Goal: Navigation & Orientation: Find specific page/section

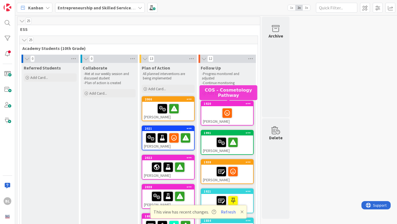
click at [213, 103] on div "1920" at bounding box center [228, 104] width 49 height 4
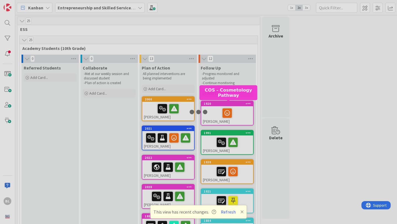
click at [213, 103] on div at bounding box center [198, 112] width 397 height 224
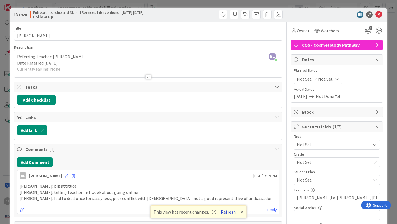
click at [225, 211] on button "Refresh" at bounding box center [228, 211] width 19 height 7
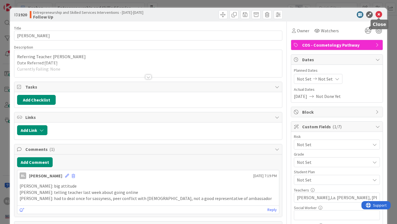
click at [378, 15] on icon at bounding box center [378, 14] width 7 height 7
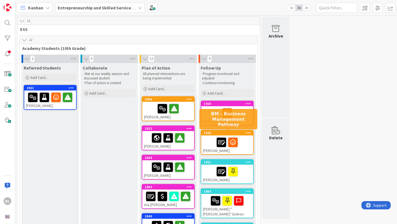
click at [231, 133] on div "1938" at bounding box center [228, 133] width 49 height 4
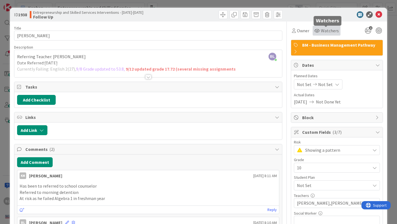
click at [325, 28] on span "Watchers" at bounding box center [330, 30] width 18 height 7
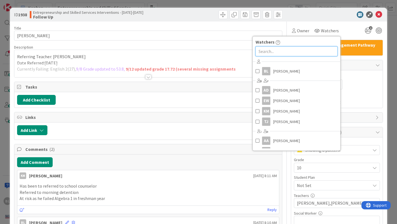
click at [271, 50] on input "text" at bounding box center [296, 51] width 82 height 10
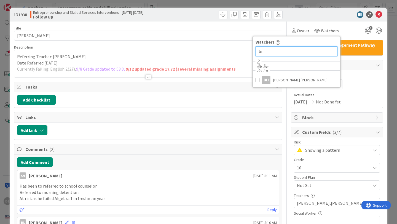
type input "b"
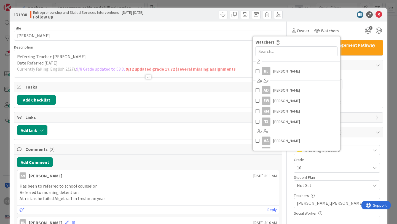
click at [319, 16] on div at bounding box center [334, 14] width 98 height 7
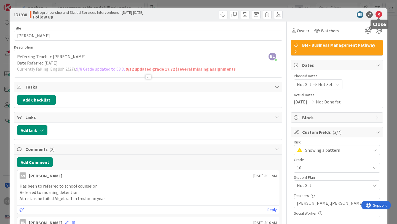
click at [380, 14] on icon at bounding box center [378, 14] width 7 height 7
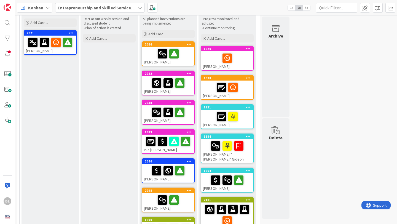
scroll to position [55, 0]
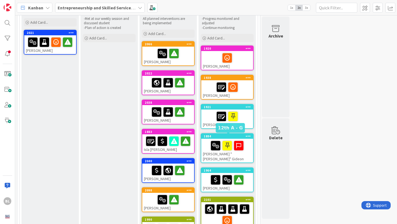
click at [235, 136] on div "1884" at bounding box center [228, 136] width 49 height 4
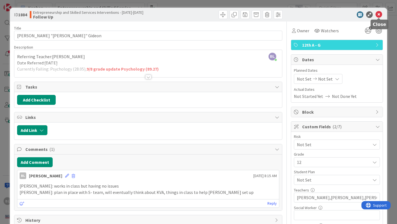
click at [379, 15] on icon at bounding box center [378, 14] width 7 height 7
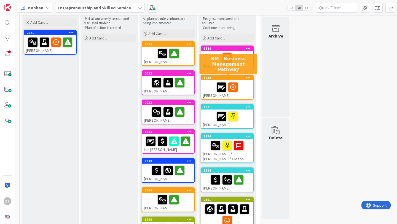
click at [239, 79] on div "1938" at bounding box center [228, 78] width 49 height 4
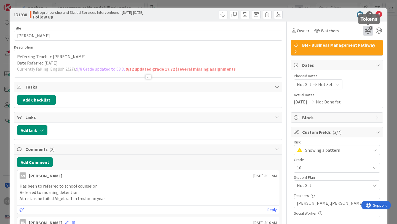
click at [369, 29] on icon "2" at bounding box center [368, 31] width 10 height 10
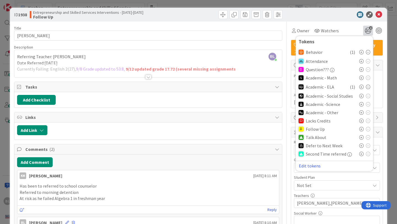
click at [361, 137] on icon at bounding box center [361, 137] width 4 height 4
click at [379, 13] on icon at bounding box center [378, 14] width 7 height 7
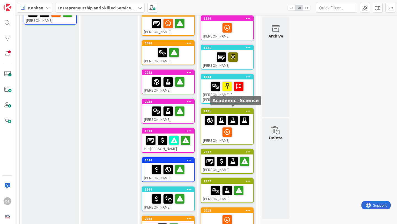
scroll to position [90, 0]
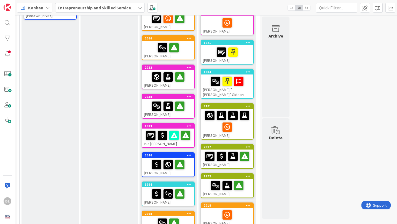
drag, startPoint x: 229, startPoint y: 47, endPoint x: 340, endPoint y: 1, distance: 120.3
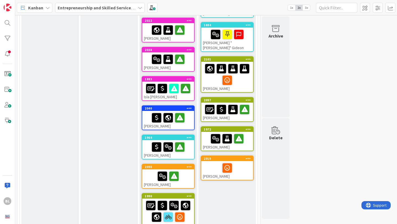
scroll to position [143, 0]
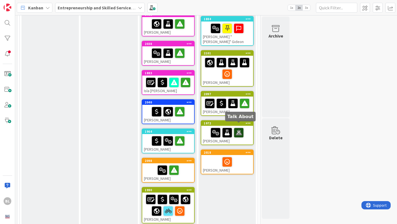
click at [238, 128] on icon at bounding box center [238, 132] width 9 height 9
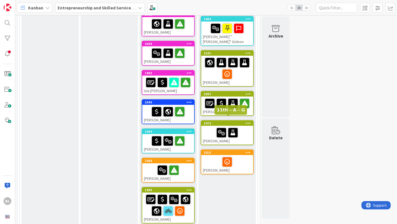
click at [237, 121] on div "1972" at bounding box center [228, 123] width 49 height 4
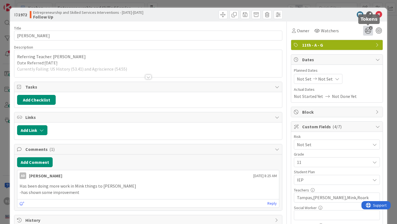
click at [368, 29] on icon "2" at bounding box center [368, 31] width 10 height 10
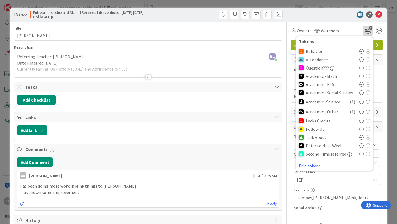
click at [362, 127] on icon at bounding box center [361, 129] width 4 height 4
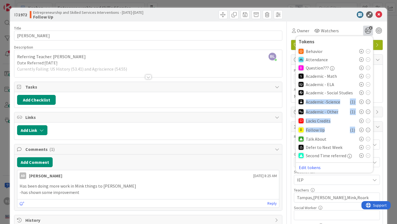
drag, startPoint x: 362, startPoint y: 127, endPoint x: 364, endPoint y: 78, distance: 49.1
click at [364, 78] on div "Behavior Attendance Question??? Academic - Math Academic - ELA Academic - Socia…" at bounding box center [334, 108] width 72 height 123
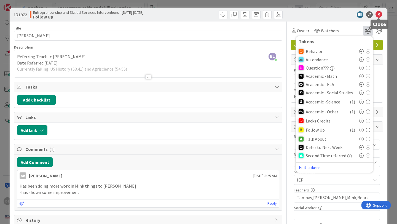
click at [380, 13] on icon at bounding box center [378, 14] width 7 height 7
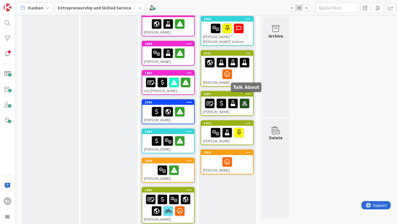
click at [245, 99] on icon at bounding box center [244, 103] width 9 height 9
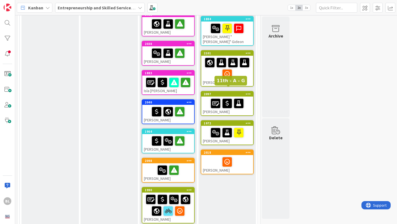
click at [236, 92] on div "2097" at bounding box center [228, 94] width 49 height 4
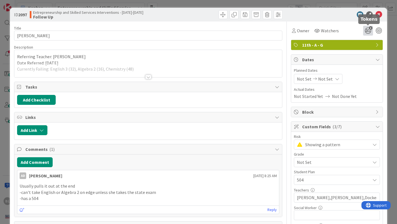
click at [370, 31] on icon "3" at bounding box center [368, 31] width 10 height 10
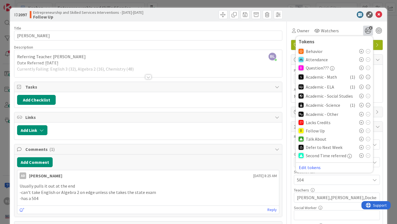
click at [360, 131] on icon at bounding box center [361, 130] width 4 height 4
click at [377, 15] on icon at bounding box center [378, 14] width 7 height 7
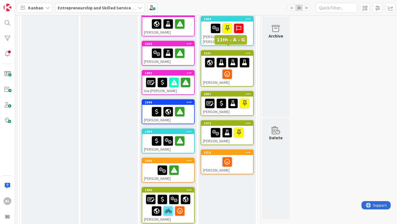
click at [226, 51] on div "2101" at bounding box center [228, 53] width 49 height 4
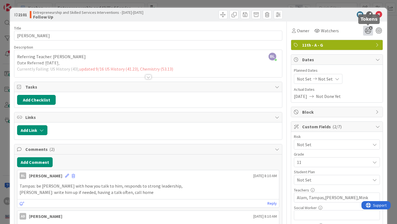
click at [367, 31] on icon "5" at bounding box center [368, 31] width 10 height 10
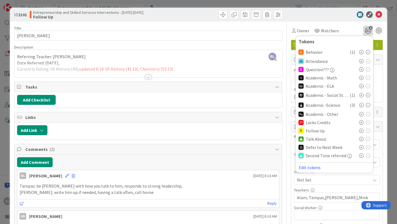
click at [367, 105] on icon at bounding box center [368, 105] width 4 height 4
click at [378, 16] on icon at bounding box center [378, 14] width 7 height 7
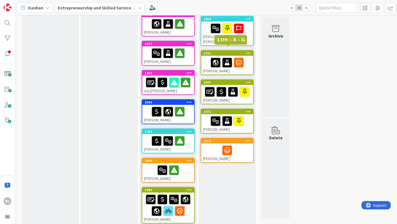
click at [236, 51] on div "2101" at bounding box center [228, 53] width 49 height 4
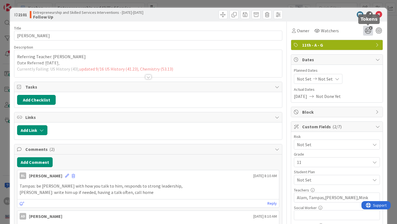
click at [368, 28] on icon "3" at bounding box center [368, 31] width 10 height 10
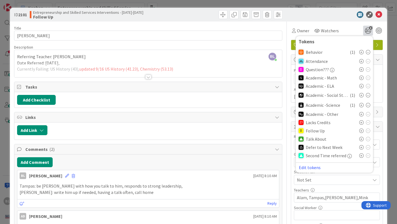
click at [360, 131] on icon at bounding box center [361, 130] width 4 height 4
click at [378, 13] on icon at bounding box center [378, 14] width 7 height 7
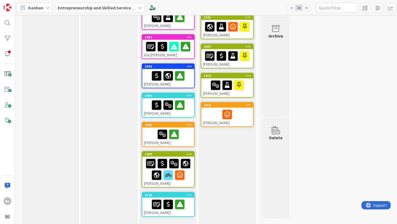
scroll to position [186, 0]
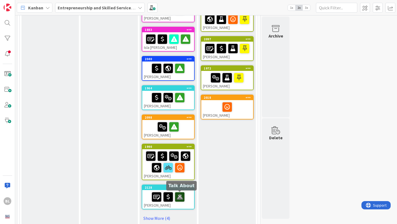
click at [179, 196] on icon at bounding box center [179, 196] width 9 height 9
click at [177, 187] on div "2128" at bounding box center [169, 187] width 49 height 4
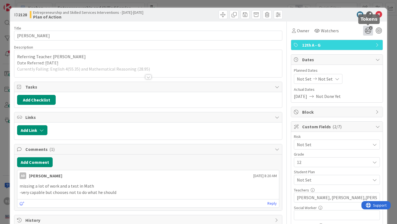
click at [369, 29] on icon "2" at bounding box center [368, 31] width 10 height 10
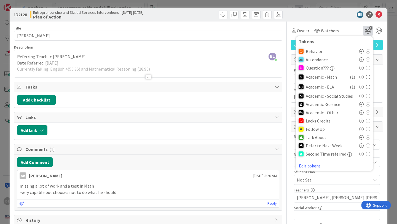
click at [361, 129] on icon at bounding box center [361, 129] width 4 height 4
click at [378, 14] on icon at bounding box center [378, 14] width 7 height 7
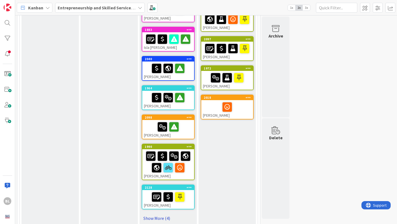
click at [158, 217] on link "Show More (4)" at bounding box center [168, 217] width 53 height 9
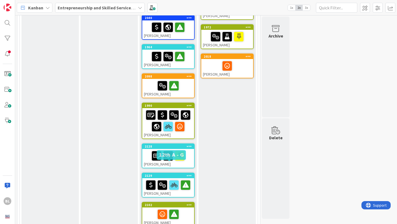
scroll to position [240, 0]
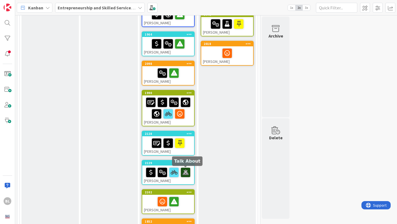
click at [184, 171] on icon at bounding box center [185, 171] width 9 height 9
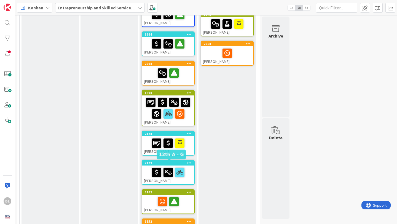
click at [160, 164] on div "2129" at bounding box center [169, 163] width 49 height 4
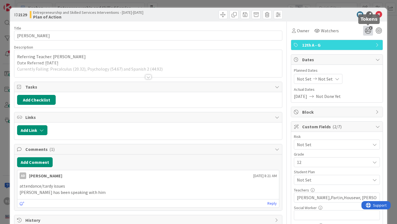
click at [367, 29] on icon "3" at bounding box center [368, 31] width 10 height 10
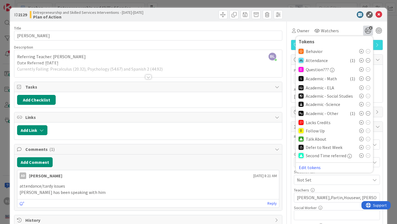
click at [361, 131] on icon at bounding box center [361, 130] width 4 height 4
click at [378, 15] on icon at bounding box center [378, 14] width 7 height 7
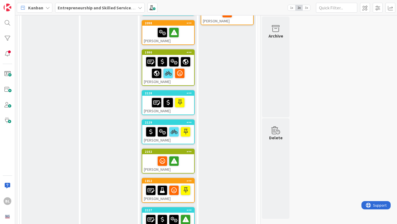
scroll to position [318, 0]
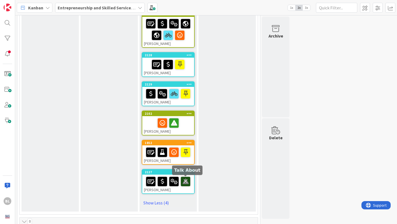
click at [186, 183] on icon at bounding box center [185, 181] width 9 height 9
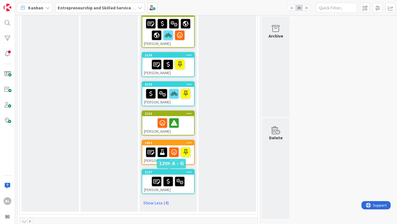
click at [175, 171] on div "2127" at bounding box center [169, 172] width 49 height 4
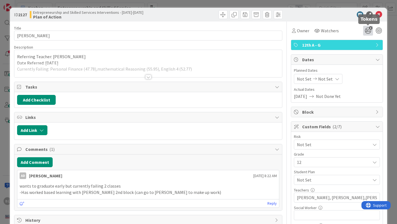
click at [368, 30] on icon "3" at bounding box center [368, 31] width 10 height 10
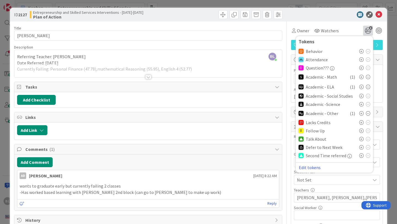
click at [361, 131] on icon at bounding box center [361, 130] width 4 height 4
click at [379, 15] on icon at bounding box center [378, 14] width 7 height 7
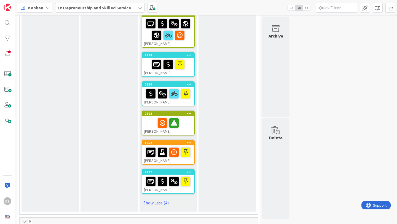
scroll to position [309, 0]
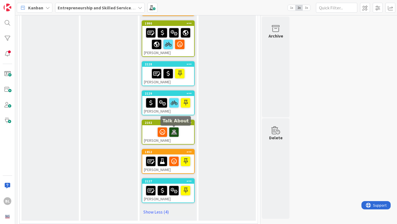
click at [174, 134] on icon at bounding box center [173, 131] width 9 height 9
click at [176, 123] on div "2102" at bounding box center [169, 123] width 49 height 4
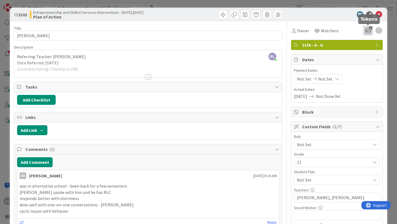
click at [368, 30] on icon "1" at bounding box center [368, 31] width 10 height 10
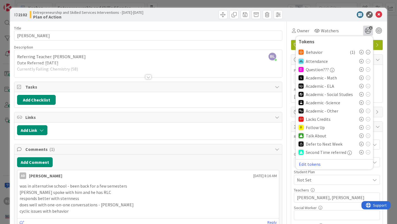
click at [360, 127] on icon at bounding box center [361, 127] width 4 height 4
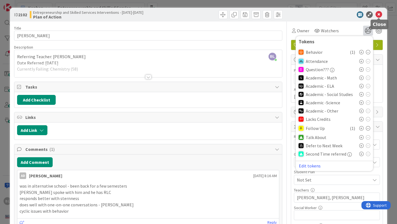
click at [378, 14] on icon at bounding box center [378, 14] width 7 height 7
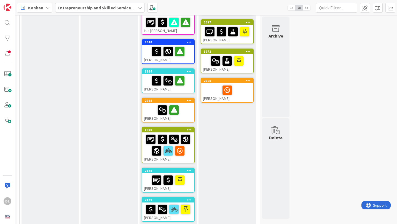
scroll to position [203, 0]
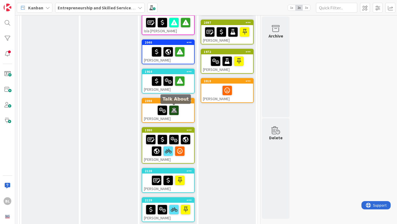
click at [174, 111] on icon at bounding box center [173, 109] width 9 height 9
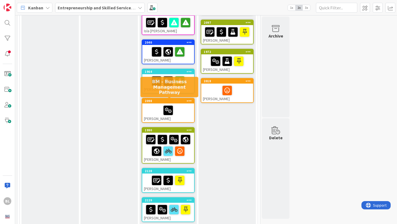
click at [178, 101] on div "2098" at bounding box center [169, 101] width 49 height 4
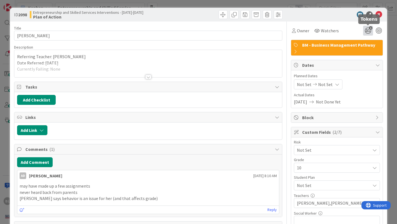
click at [368, 31] on icon "1" at bounding box center [368, 31] width 10 height 10
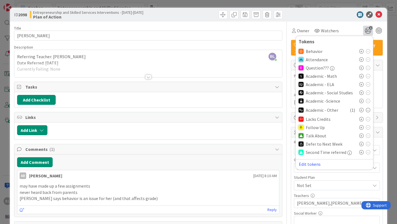
click at [361, 127] on icon at bounding box center [361, 127] width 4 height 4
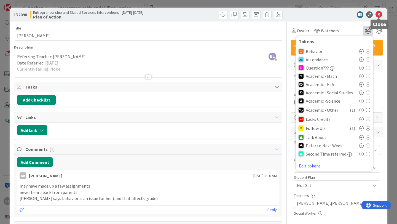
click at [379, 13] on icon at bounding box center [378, 14] width 7 height 7
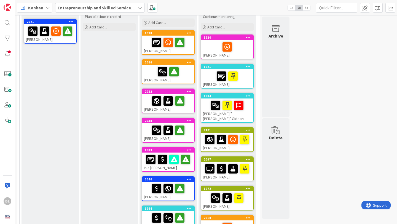
scroll to position [61, 0]
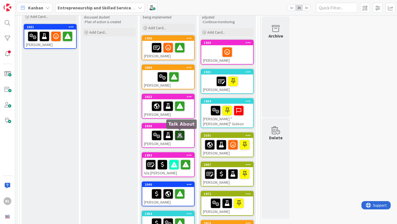
click at [180, 135] on icon at bounding box center [179, 135] width 9 height 9
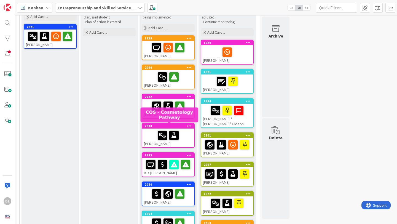
click at [181, 125] on div "2038" at bounding box center [169, 126] width 49 height 4
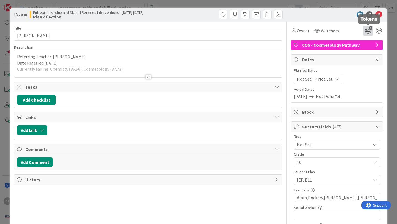
click at [369, 29] on icon "2" at bounding box center [368, 31] width 10 height 10
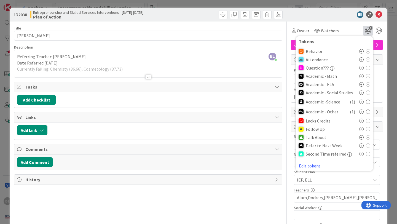
click at [360, 128] on icon at bounding box center [361, 129] width 4 height 4
click at [378, 15] on icon at bounding box center [378, 14] width 7 height 7
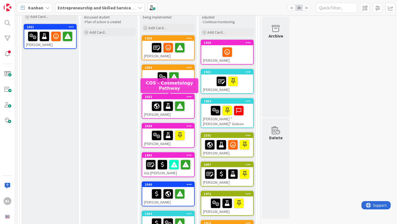
click at [176, 97] on div "2022" at bounding box center [169, 97] width 49 height 4
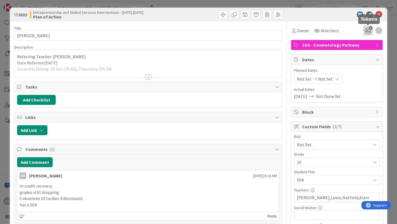
click at [370, 31] on icon "3" at bounding box center [368, 31] width 10 height 10
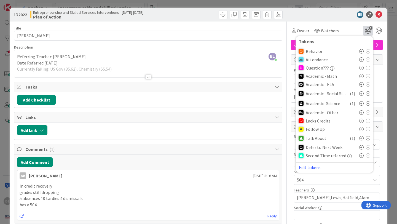
click at [368, 137] on icon at bounding box center [368, 138] width 4 height 4
click at [361, 128] on icon at bounding box center [361, 129] width 4 height 4
click at [377, 16] on icon at bounding box center [378, 14] width 7 height 7
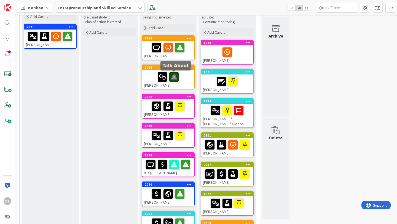
click at [175, 76] on icon at bounding box center [173, 76] width 9 height 9
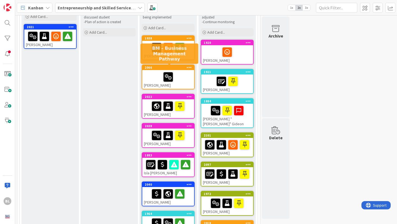
click at [177, 67] on div "2066" at bounding box center [169, 68] width 49 height 4
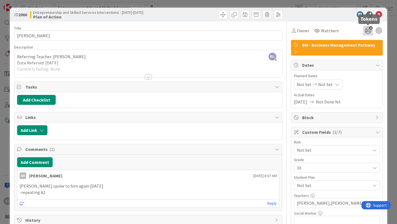
click at [367, 30] on icon "1" at bounding box center [368, 31] width 10 height 10
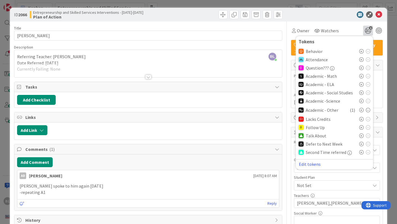
click at [360, 128] on icon at bounding box center [361, 127] width 4 height 4
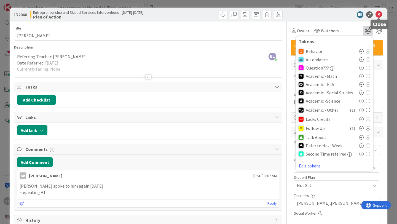
click at [378, 15] on icon at bounding box center [378, 14] width 7 height 7
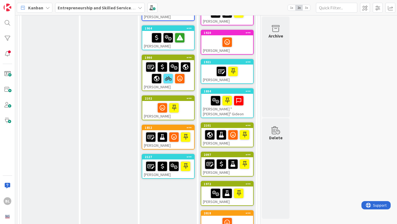
scroll to position [158, 0]
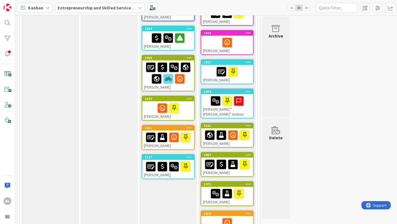
drag, startPoint x: 181, startPoint y: 93, endPoint x: 289, endPoint y: 0, distance: 142.0
click at [163, 136] on icon at bounding box center [162, 136] width 9 height 9
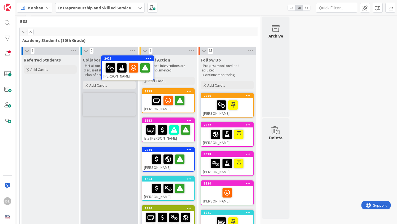
scroll to position [0, 0]
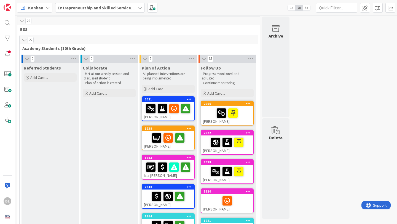
drag, startPoint x: 52, startPoint y: 47, endPoint x: 216, endPoint y: 1, distance: 170.6
